Goal: Information Seeking & Learning: Learn about a topic

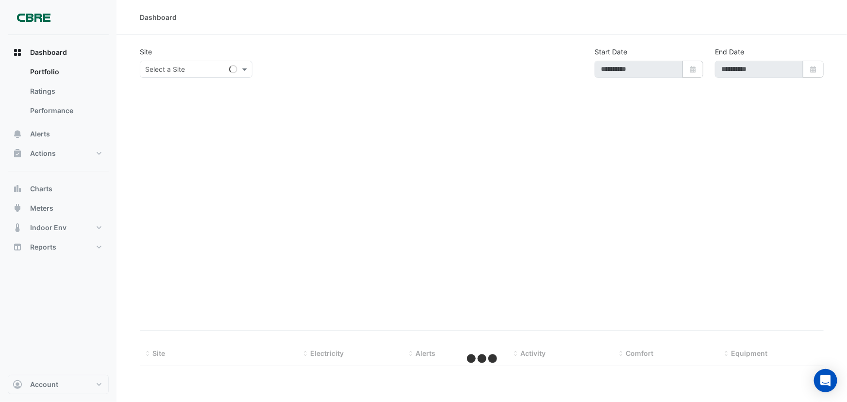
type input "**********"
select select "***"
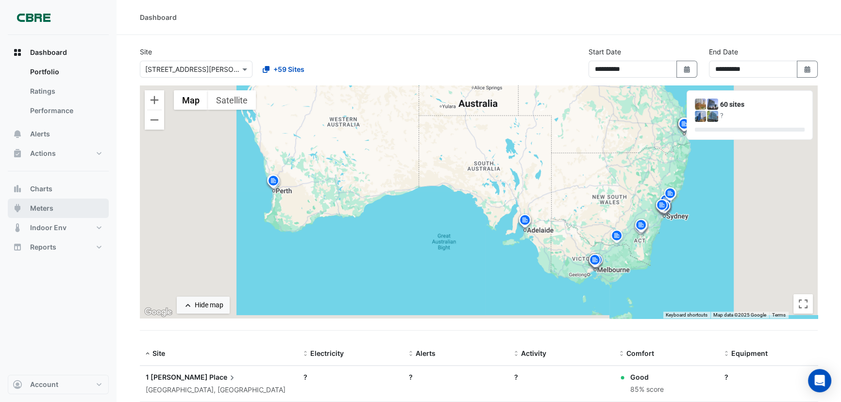
click at [40, 207] on span "Meters" at bounding box center [41, 208] width 23 height 10
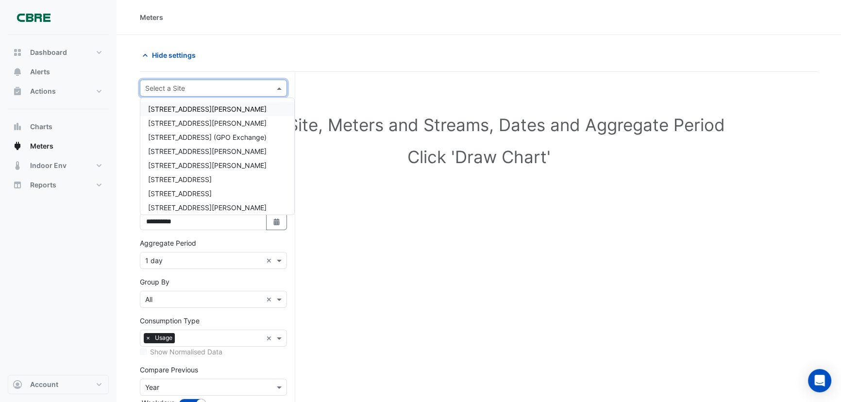
click at [237, 84] on input "text" at bounding box center [203, 89] width 117 height 10
click at [174, 206] on span "[STREET_ADDRESS][PERSON_NAME]" at bounding box center [207, 207] width 118 height 8
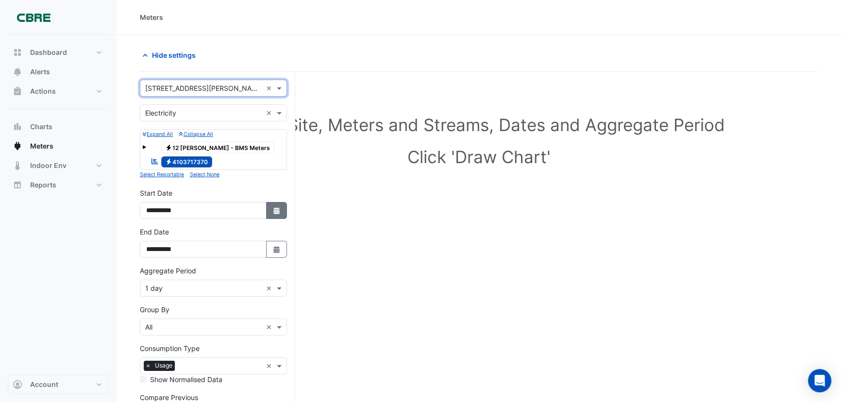
click at [279, 207] on icon "Select Date" at bounding box center [276, 210] width 9 height 7
select select "*"
select select "****"
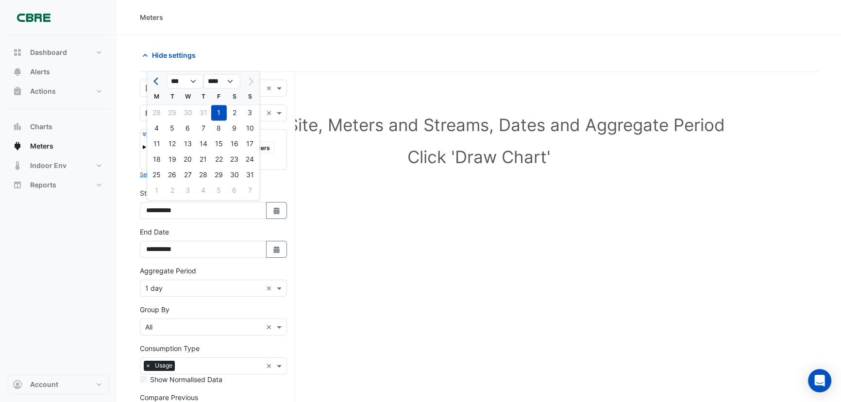
click at [154, 79] on button "Previous month" at bounding box center [157, 81] width 12 height 16
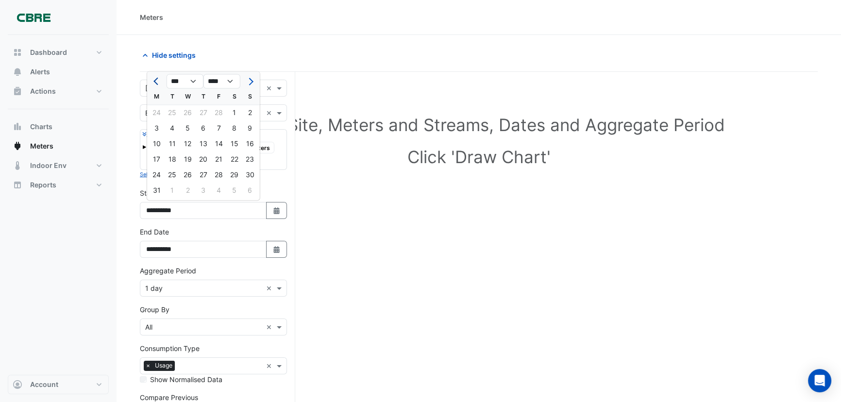
click at [154, 79] on button "Previous month" at bounding box center [157, 81] width 12 height 16
select select "**"
select select "****"
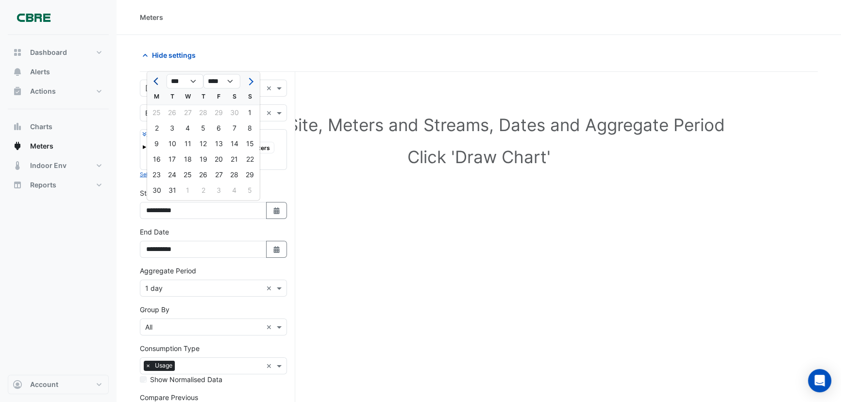
click at [154, 79] on button "Previous month" at bounding box center [157, 81] width 12 height 16
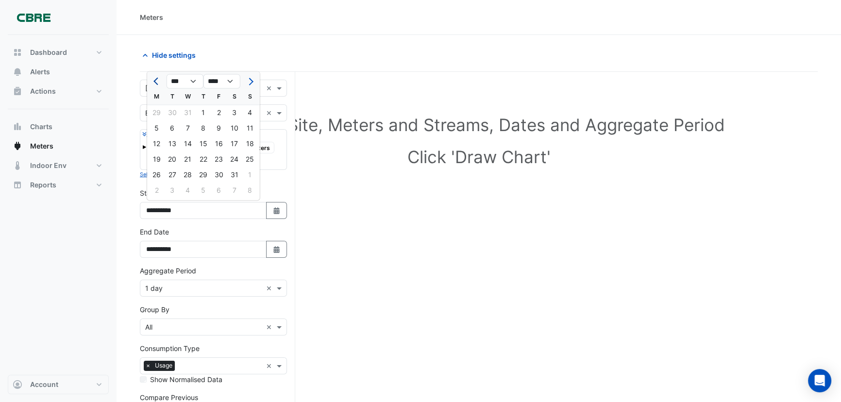
select select "*"
click at [159, 107] on div "1" at bounding box center [157, 113] width 16 height 16
type input "**********"
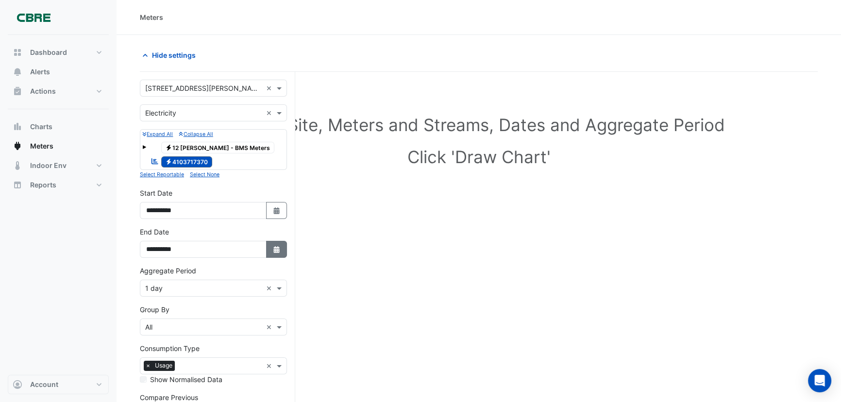
click at [278, 249] on icon "Select Date" at bounding box center [276, 249] width 9 height 7
select select "*"
select select "****"
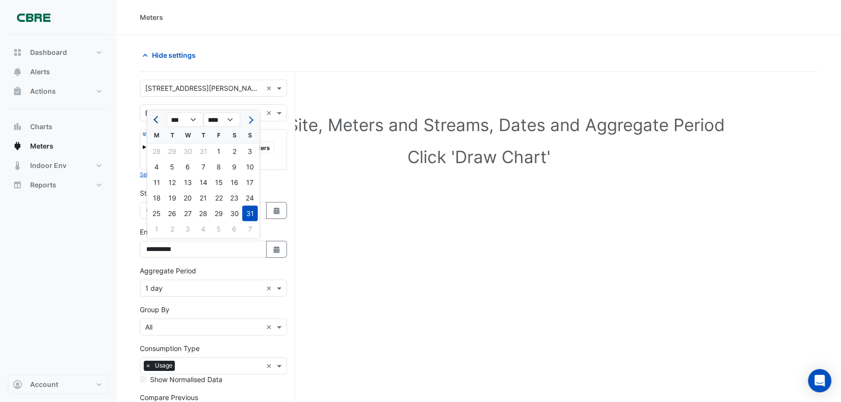
click at [155, 121] on span "Previous month" at bounding box center [156, 119] width 7 height 7
select select "*"
click at [154, 228] on div "30" at bounding box center [157, 229] width 16 height 16
type input "**********"
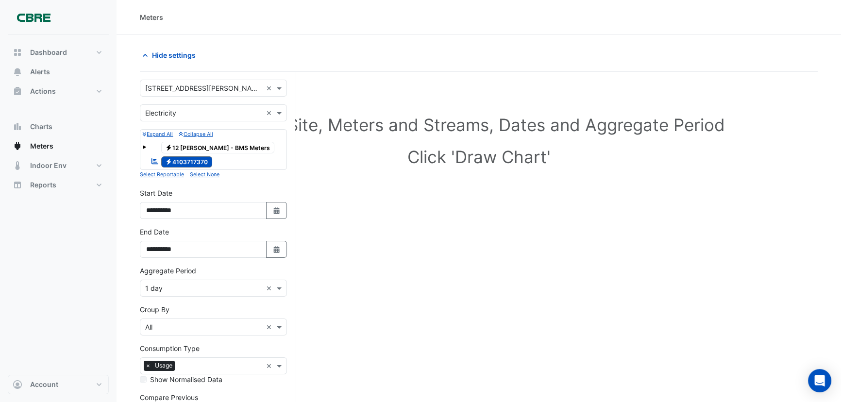
scroll to position [87, 0]
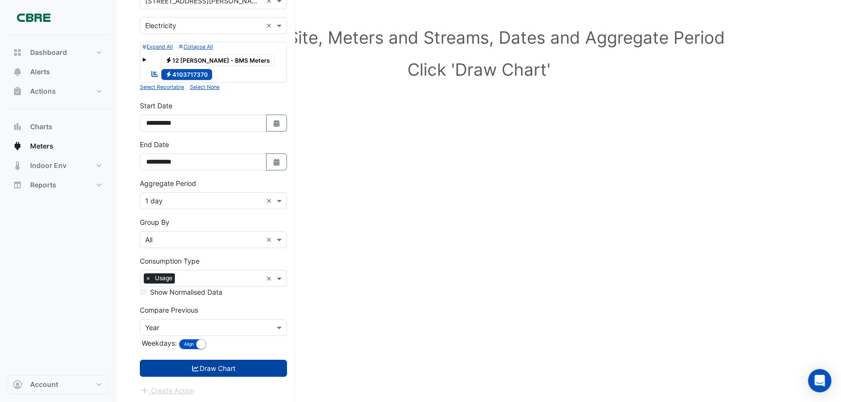
click at [194, 368] on icon "submit" at bounding box center [195, 368] width 9 height 7
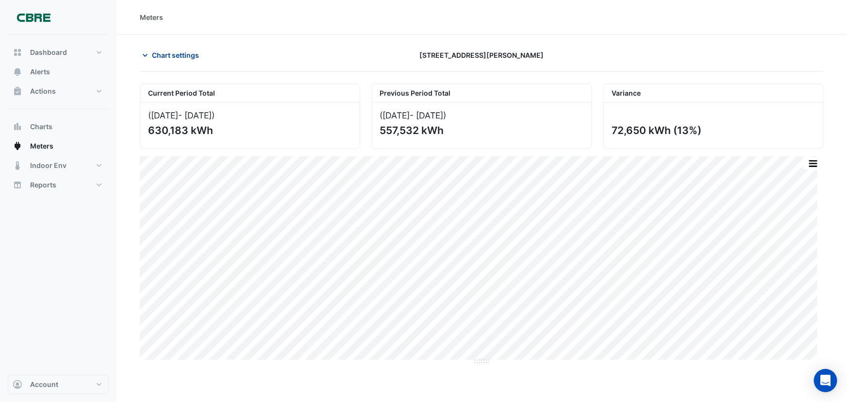
click at [160, 54] on span "Chart settings" at bounding box center [175, 55] width 47 height 10
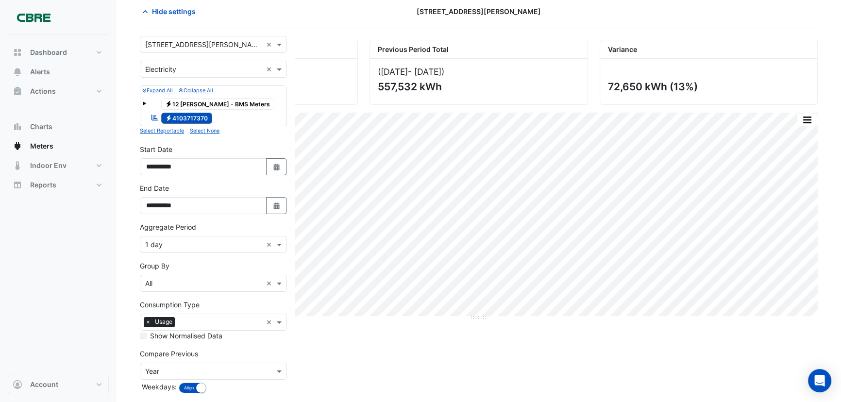
scroll to position [87, 0]
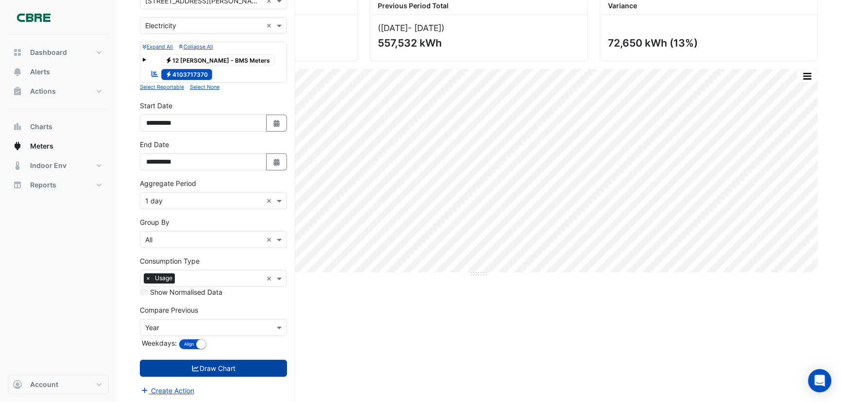
click at [375, 311] on div "Current Period Total ([DATE] - [DATE] ) 630,183 kWh Previous Period Total ([DAT…" at bounding box center [479, 200] width 678 height 408
click at [233, 320] on div "Compare Previous × Year" at bounding box center [213, 327] width 147 height 17
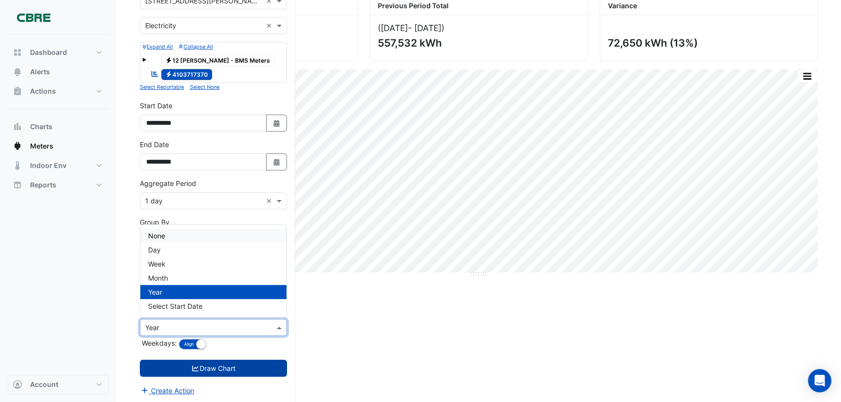
click at [188, 235] on div "None" at bounding box center [213, 236] width 146 height 14
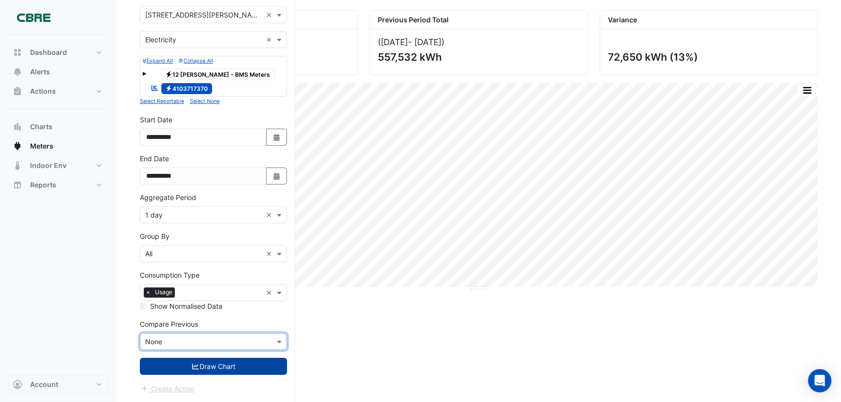
scroll to position [72, 0]
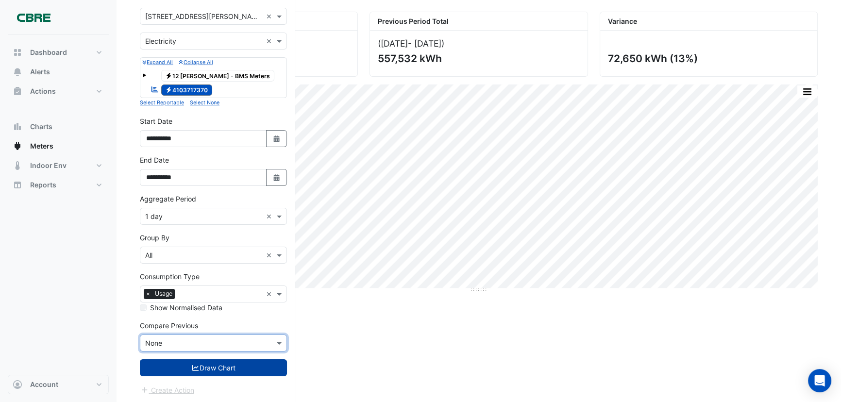
drag, startPoint x: 218, startPoint y: 369, endPoint x: 233, endPoint y: 369, distance: 15.5
click at [218, 369] on button "Draw Chart" at bounding box center [213, 367] width 147 height 17
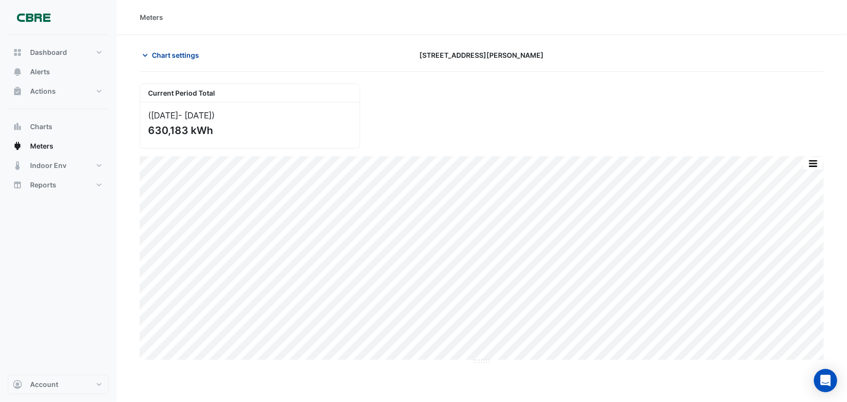
click at [146, 52] on icon "button" at bounding box center [145, 55] width 10 height 10
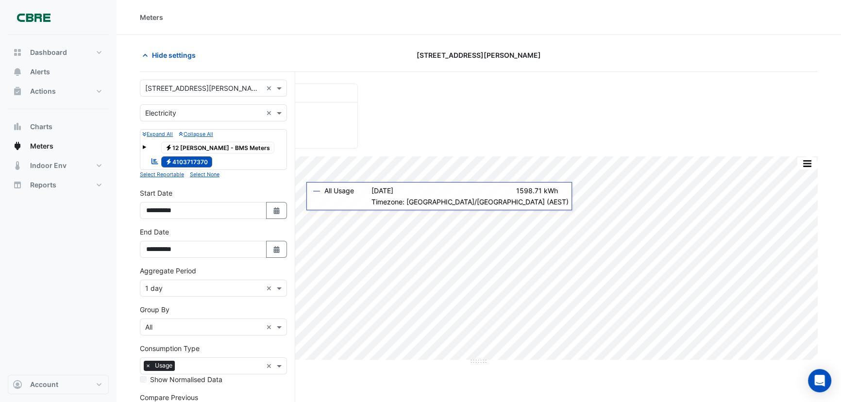
click at [142, 146] on span at bounding box center [144, 147] width 4 height 4
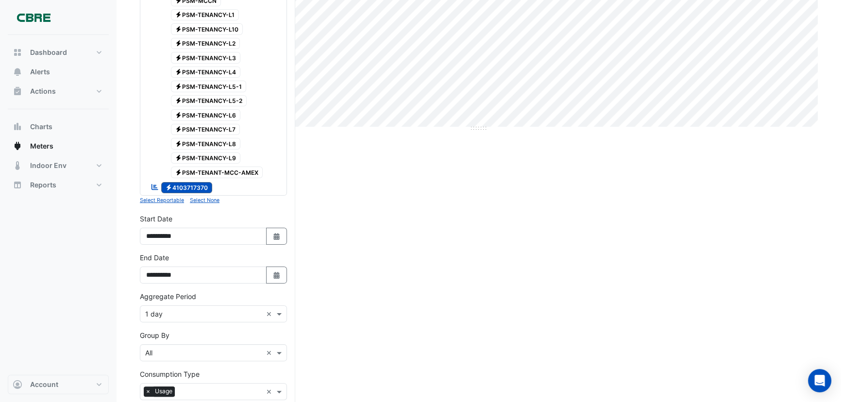
scroll to position [265, 0]
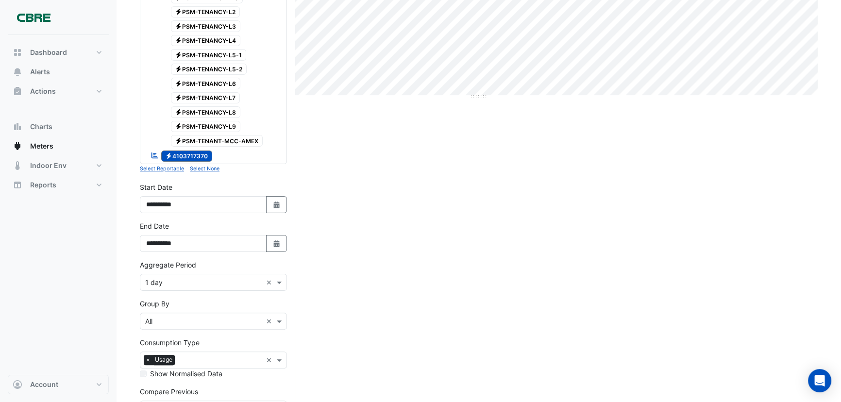
click at [152, 154] on icon "Reportable" at bounding box center [155, 155] width 9 height 7
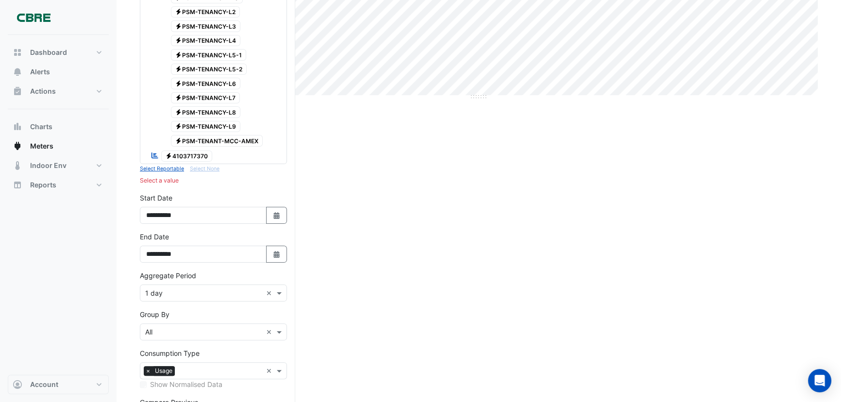
click at [153, 154] on icon "Reportable" at bounding box center [155, 155] width 9 height 7
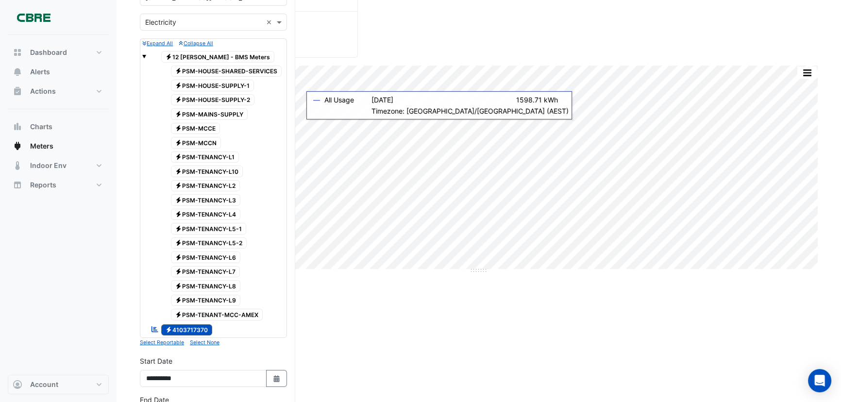
scroll to position [88, 0]
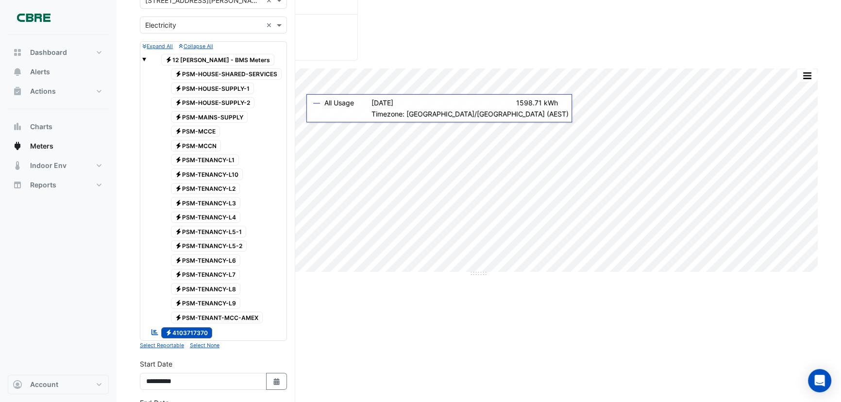
click at [153, 330] on icon "Reportable" at bounding box center [155, 332] width 9 height 7
click at [151, 329] on icon at bounding box center [154, 332] width 7 height 6
